Goal: Transaction & Acquisition: Purchase product/service

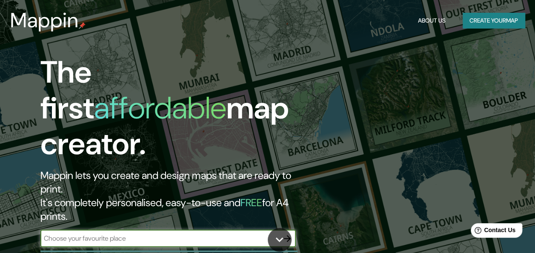
click at [488, 17] on button "Create your map" at bounding box center [494, 21] width 62 height 16
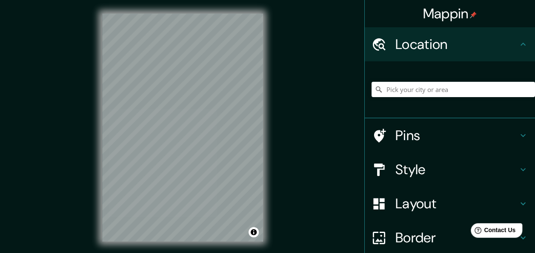
click at [420, 174] on h4 "Style" at bounding box center [456, 169] width 123 height 17
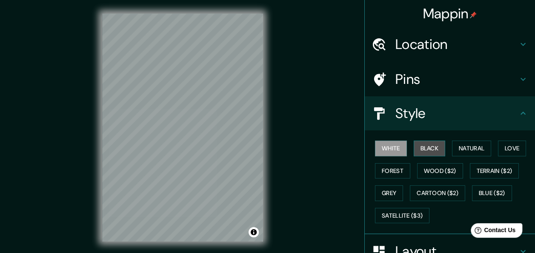
click at [422, 148] on button "Black" at bounding box center [430, 148] width 32 height 16
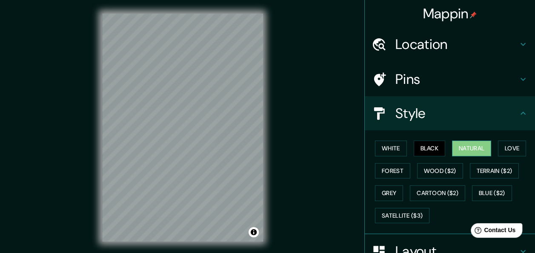
click at [466, 146] on button "Natural" at bounding box center [471, 148] width 39 height 16
click at [514, 152] on button "Love" at bounding box center [512, 148] width 28 height 16
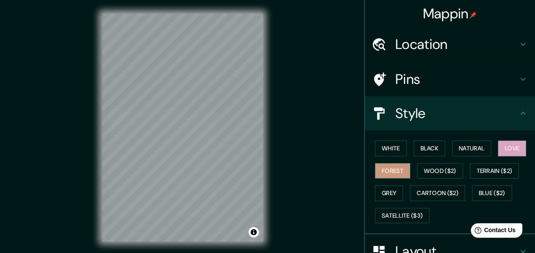
click at [395, 166] on button "Forest" at bounding box center [392, 171] width 35 height 16
click at [424, 163] on button "Wood ($2)" at bounding box center [440, 171] width 46 height 16
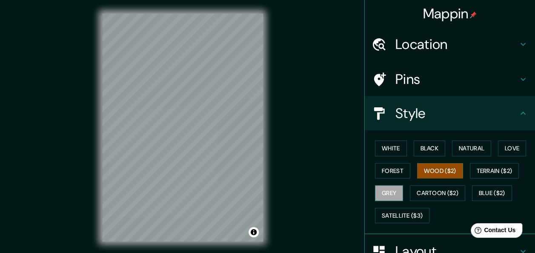
click at [393, 190] on button "Grey" at bounding box center [389, 193] width 28 height 16
click at [498, 146] on button "Love" at bounding box center [512, 148] width 28 height 16
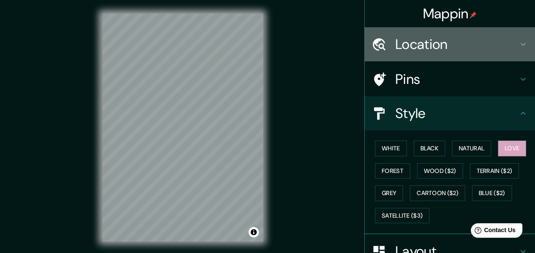
click at [424, 45] on h4 "Location" at bounding box center [456, 44] width 123 height 17
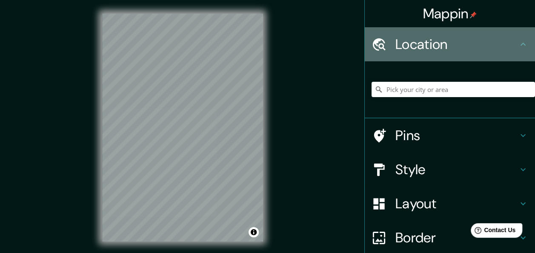
click at [423, 45] on h4 "Location" at bounding box center [456, 44] width 123 height 17
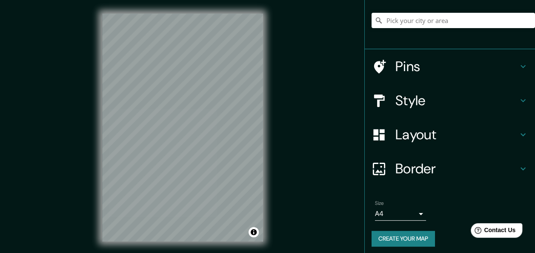
scroll to position [72, 0]
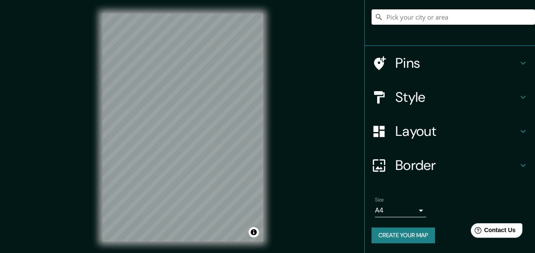
click at [422, 95] on h4 "Style" at bounding box center [456, 97] width 123 height 17
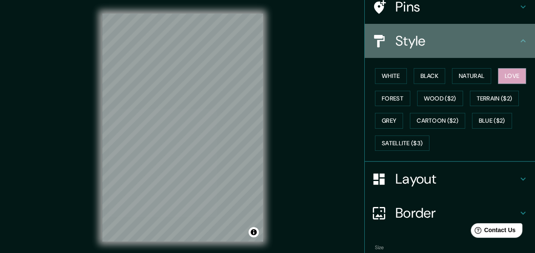
click at [421, 37] on h4 "Style" at bounding box center [456, 40] width 123 height 17
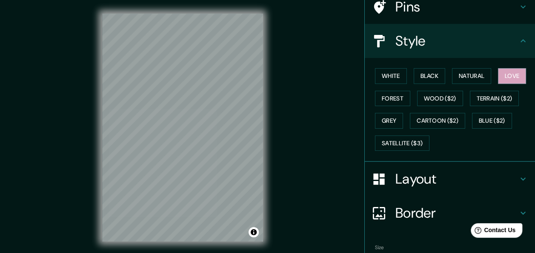
click at [413, 175] on h4 "Layout" at bounding box center [456, 178] width 123 height 17
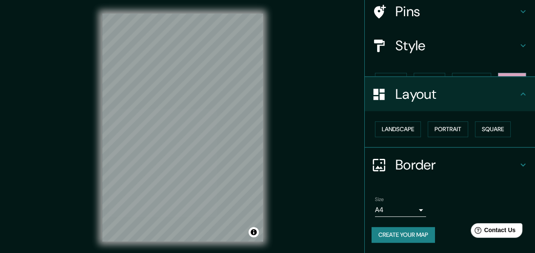
scroll to position [53, 0]
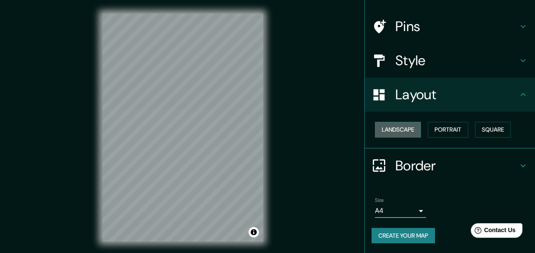
click at [402, 127] on button "Landscape" at bounding box center [398, 130] width 46 height 16
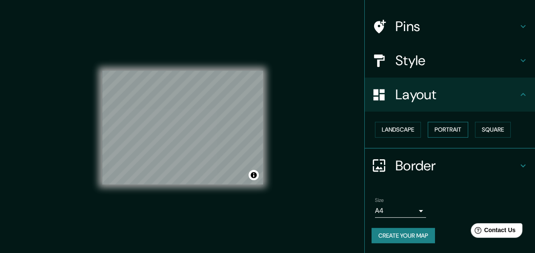
click at [436, 127] on button "Portrait" at bounding box center [448, 130] width 40 height 16
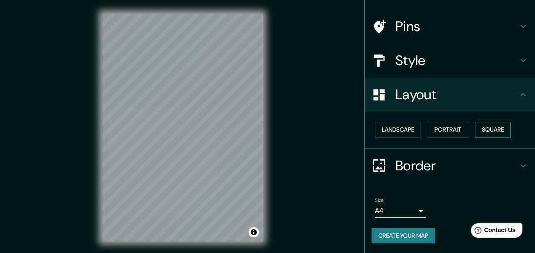
click at [490, 130] on button "Square" at bounding box center [493, 130] width 36 height 16
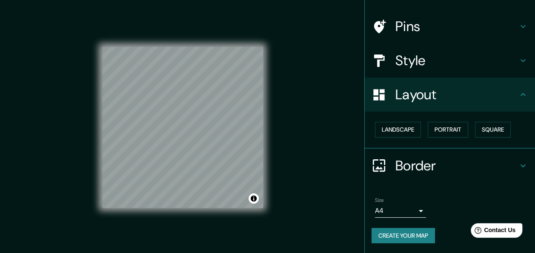
click at [424, 160] on h4 "Border" at bounding box center [456, 165] width 123 height 17
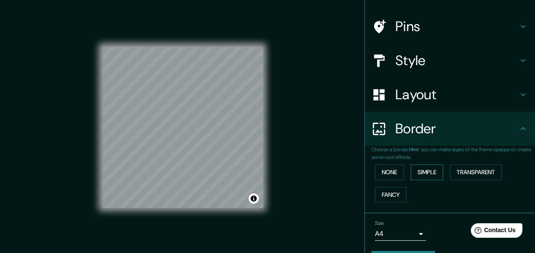
click at [412, 167] on button "Simple" at bounding box center [427, 172] width 32 height 16
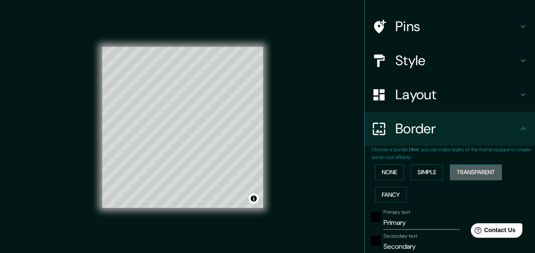
click at [469, 168] on button "Transparent" at bounding box center [476, 172] width 52 height 16
click at [387, 192] on button "Fancy" at bounding box center [391, 195] width 32 height 16
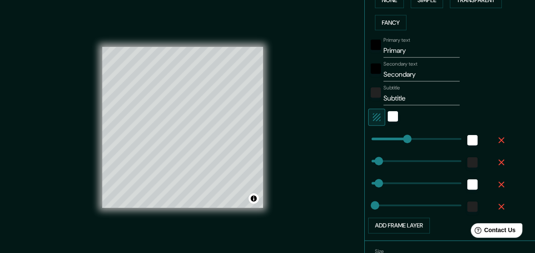
scroll to position [275, 0]
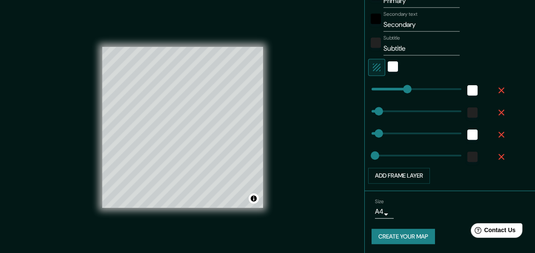
type input "340"
type input "30"
type input "15"
type input "177"
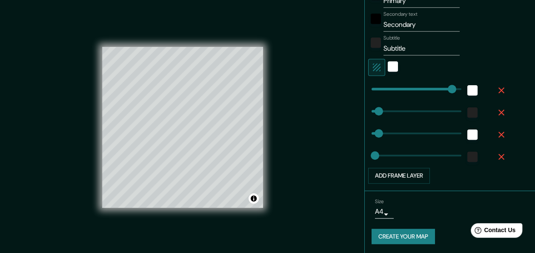
type input "30"
type input "15"
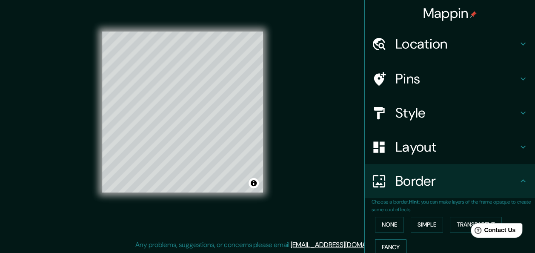
scroll to position [0, 0]
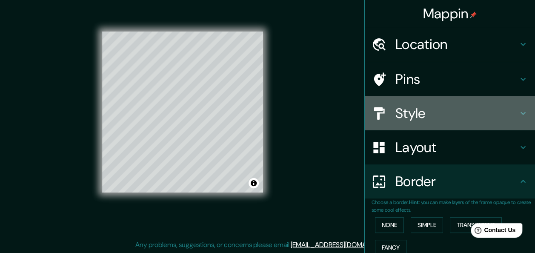
click at [417, 115] on h4 "Style" at bounding box center [456, 113] width 123 height 17
type input "30"
type input "15"
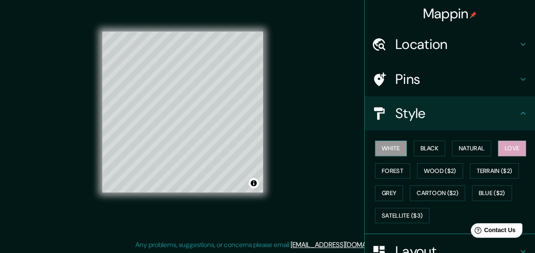
click at [393, 149] on button "White" at bounding box center [391, 148] width 32 height 16
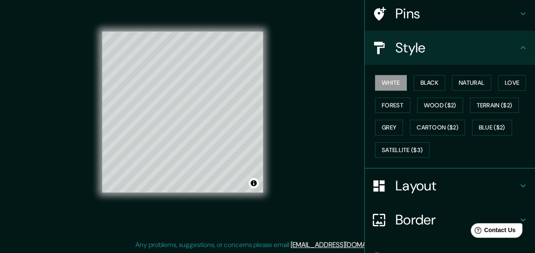
scroll to position [119, 0]
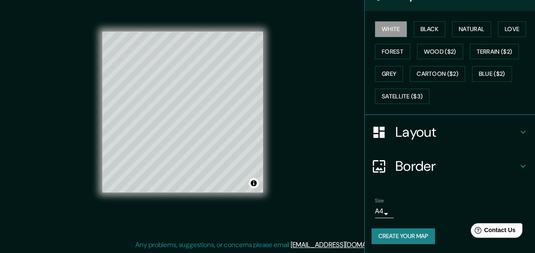
click at [420, 164] on h4 "Border" at bounding box center [456, 166] width 123 height 17
type input "30"
type input "15"
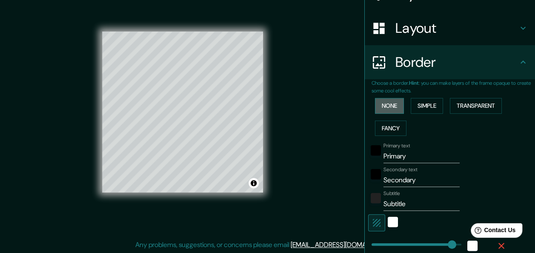
click at [388, 102] on button "None" at bounding box center [389, 106] width 29 height 16
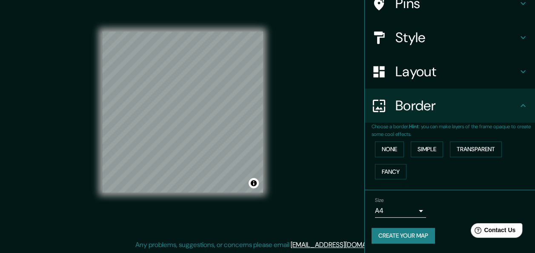
click at [427, 72] on h4 "Layout" at bounding box center [456, 71] width 123 height 17
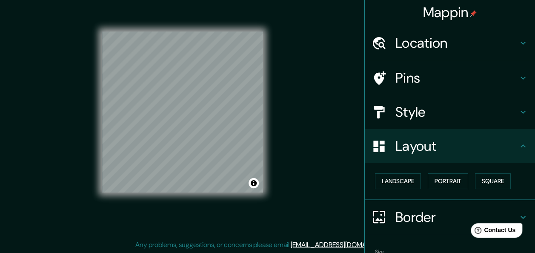
scroll to position [0, 0]
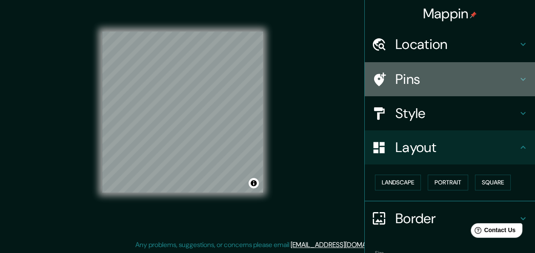
click at [409, 77] on h4 "Pins" at bounding box center [456, 79] width 123 height 17
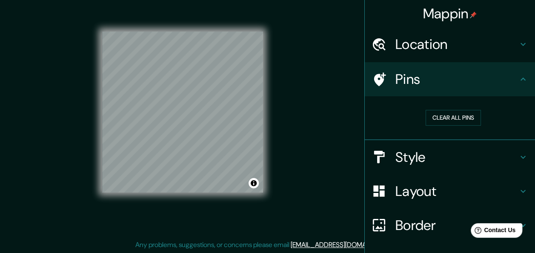
click at [442, 156] on h4 "Style" at bounding box center [456, 157] width 123 height 17
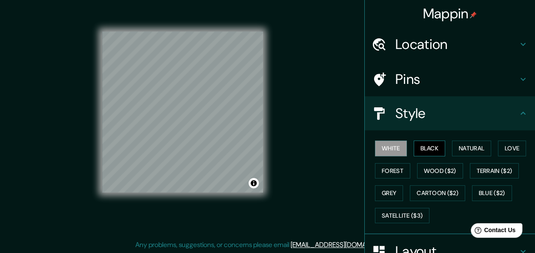
click at [429, 144] on button "Black" at bounding box center [430, 148] width 32 height 16
